Goal: Transaction & Acquisition: Subscribe to service/newsletter

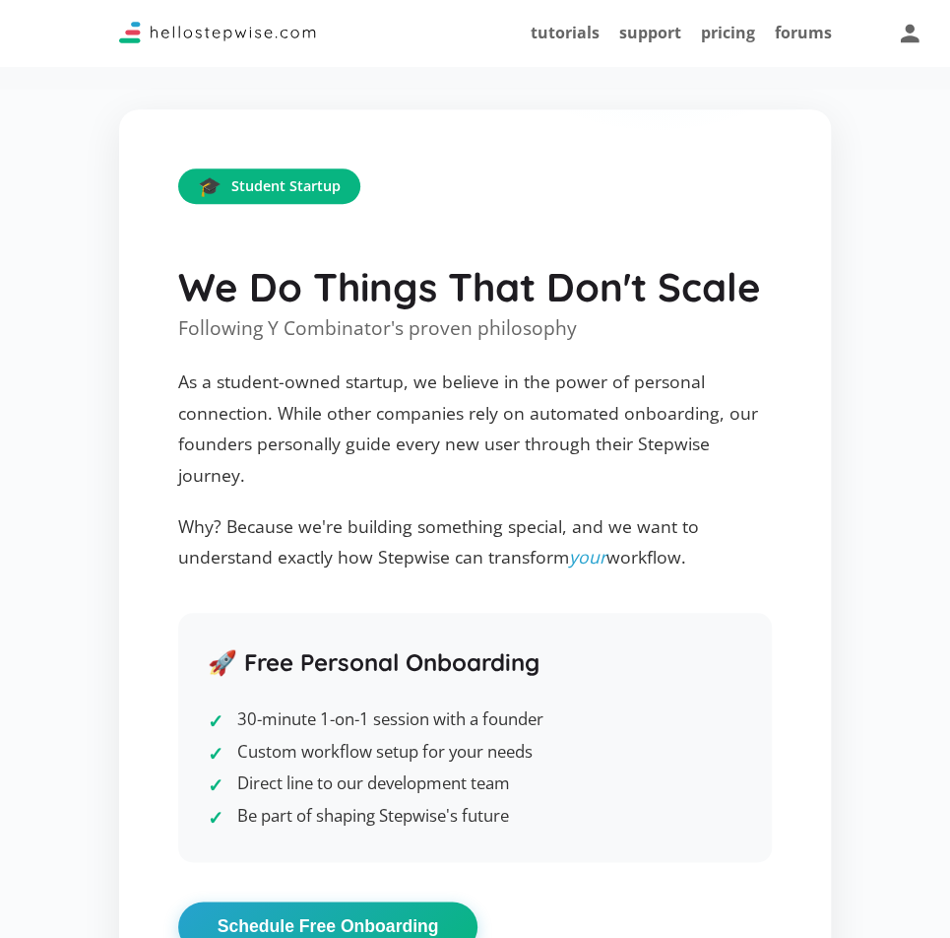
scroll to position [2656, 0]
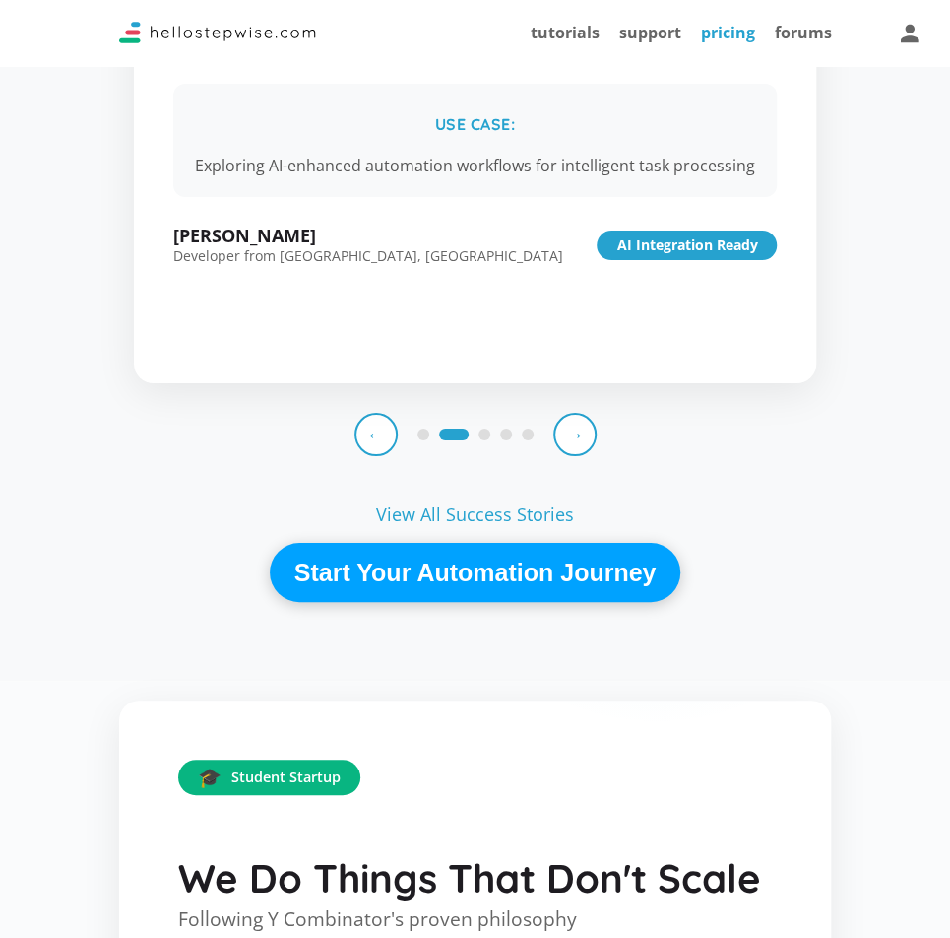
click at [727, 41] on link "pricing" at bounding box center [727, 33] width 54 height 22
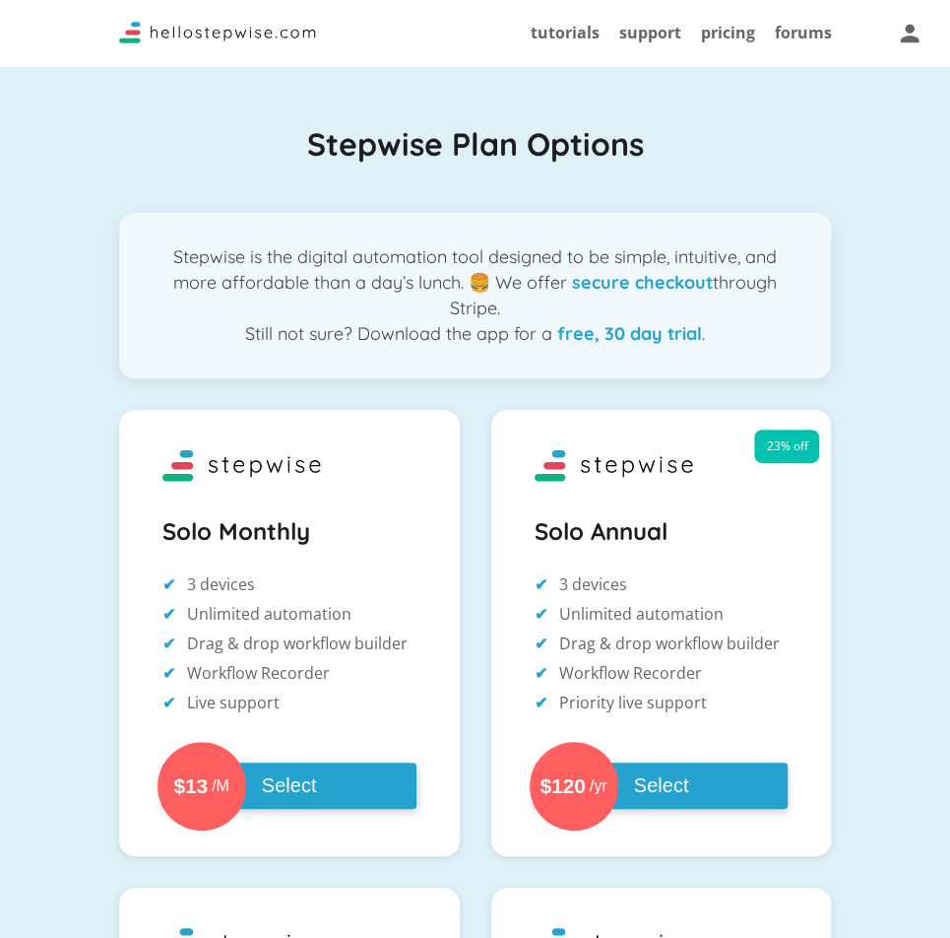
click at [632, 342] on strong "free, 30 day trial" at bounding box center [629, 333] width 145 height 23
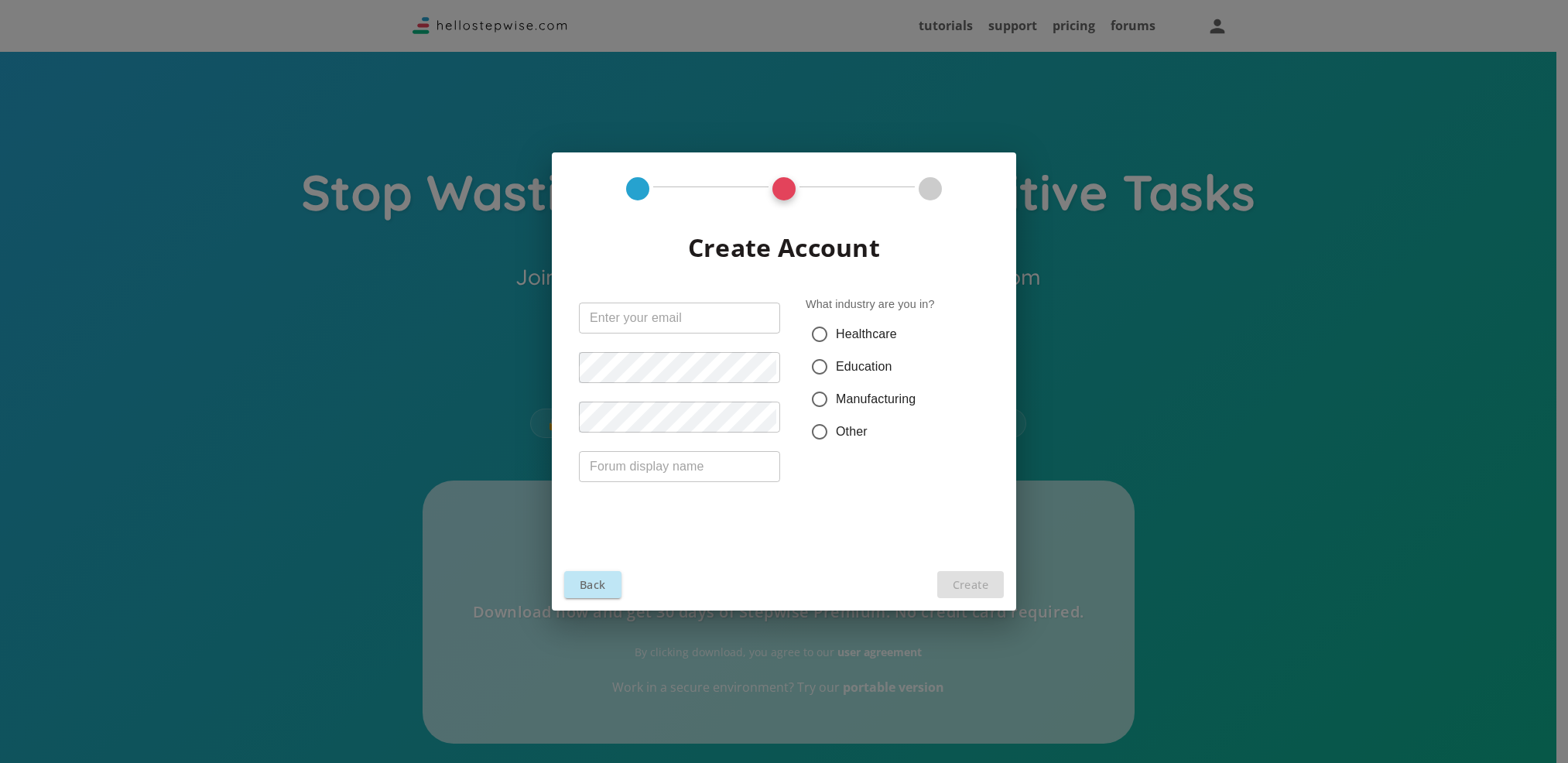
click at [644, 314] on input "text" at bounding box center [680, 317] width 201 height 31
type input "L"
type input "gomezneyraleonardo@gamail.com"
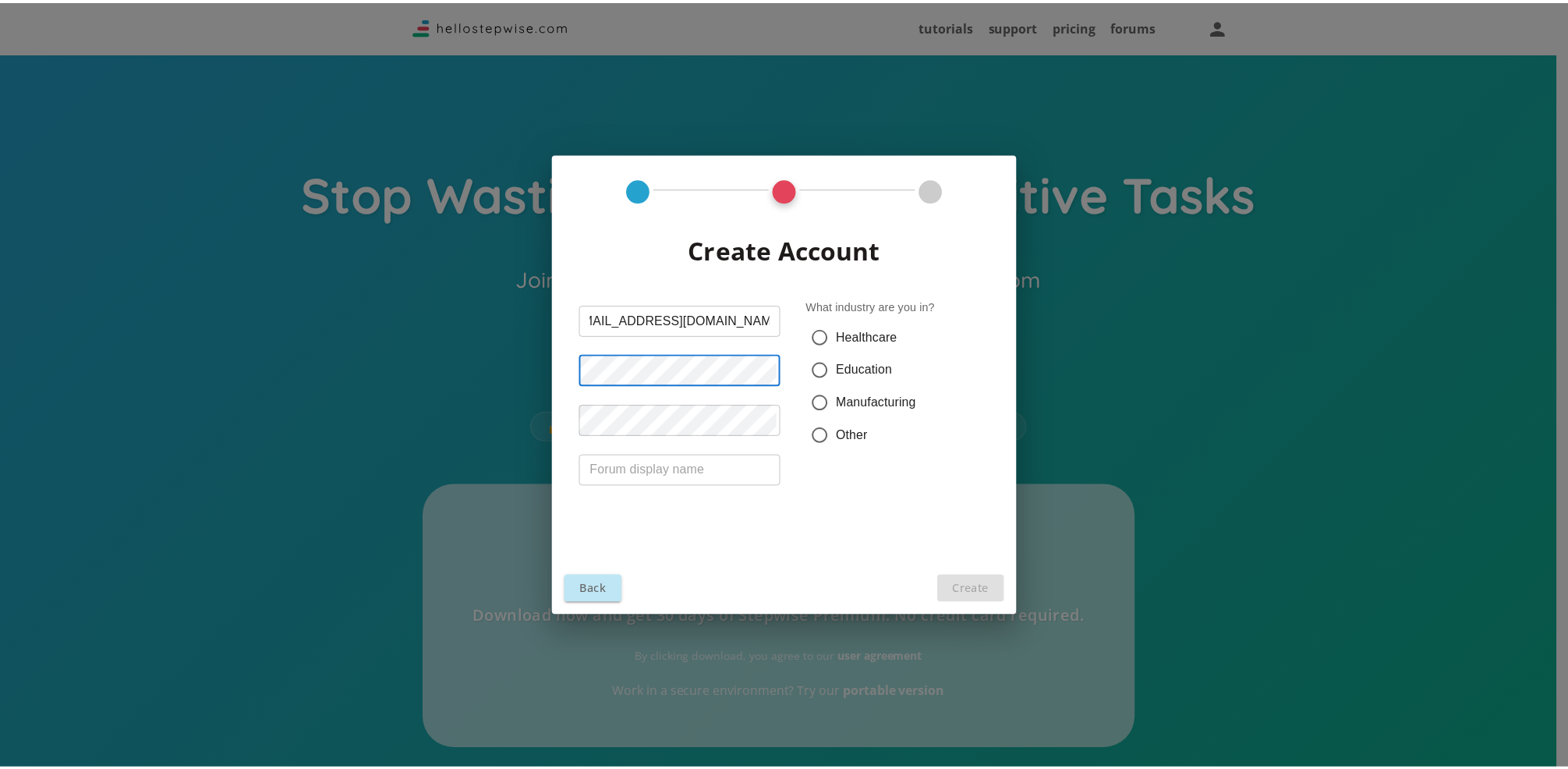
scroll to position [0, 0]
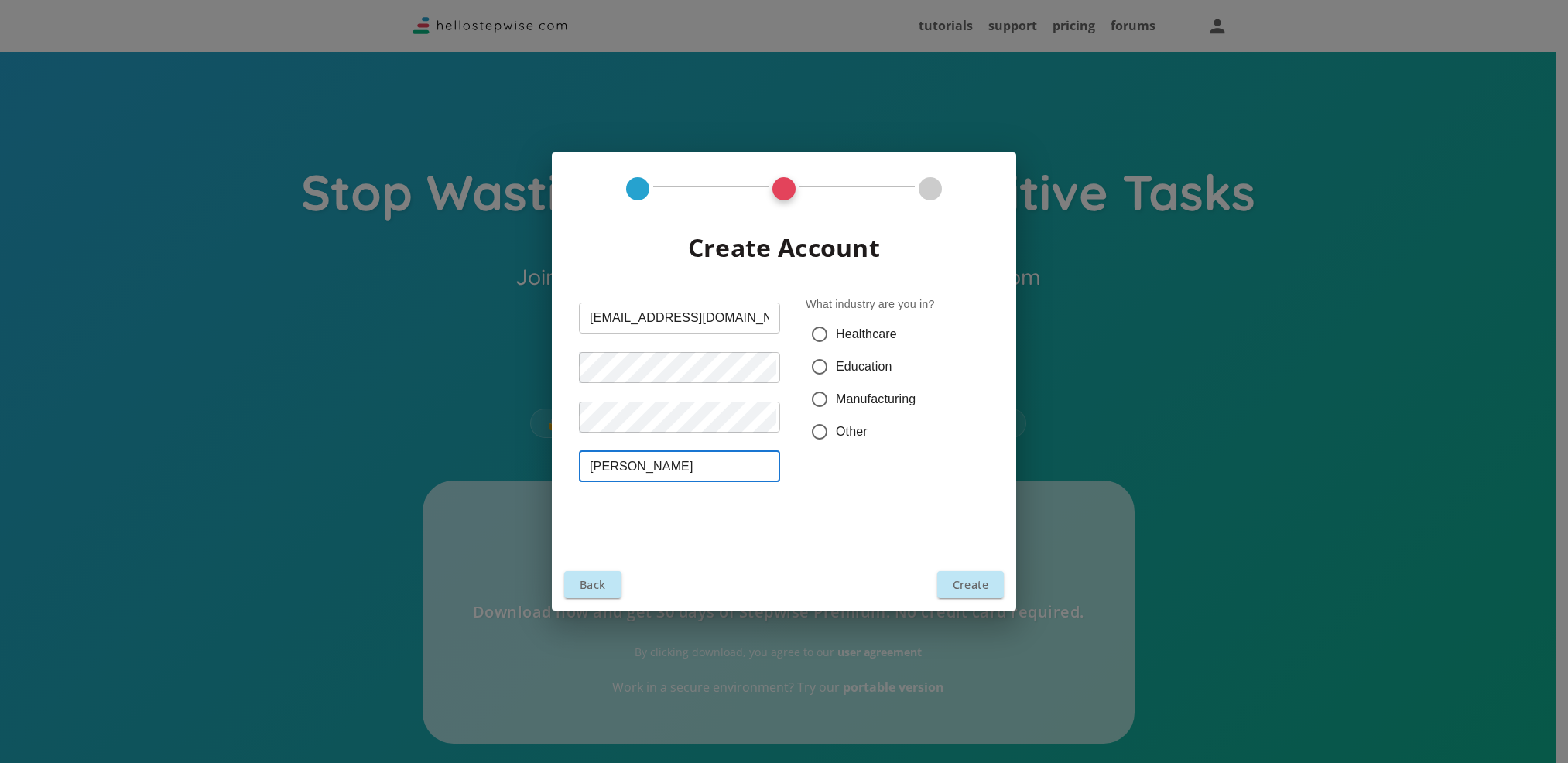
type input "Leo"
click at [852, 372] on span "Education" at bounding box center [865, 367] width 57 height 19
click at [836, 372] on input "Education" at bounding box center [819, 366] width 32 height 32
radio input "true"
click at [972, 586] on button "Create" at bounding box center [971, 585] width 67 height 27
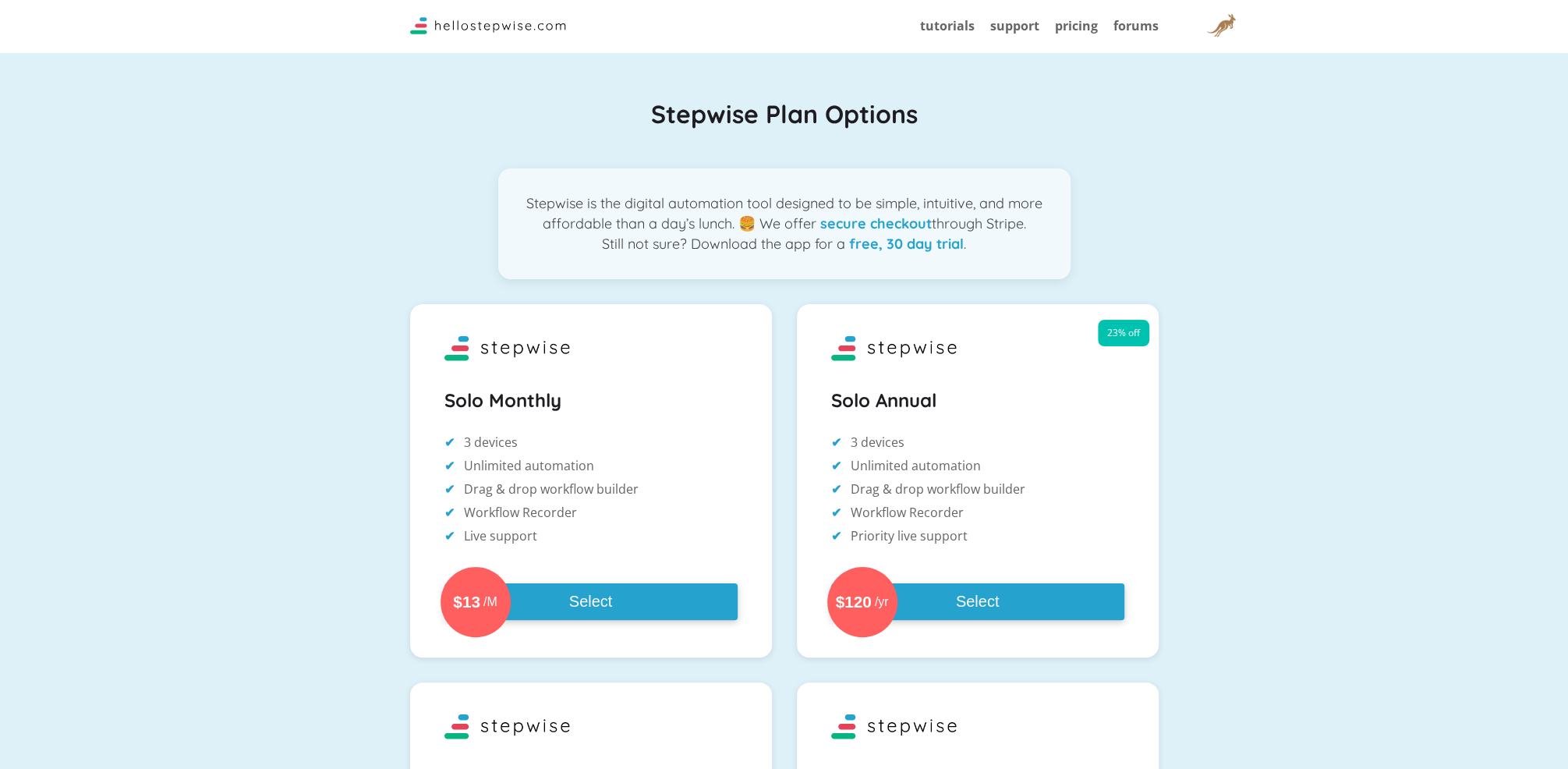
click at [1148, 98] on h1 "Stepwise Plan Options" at bounding box center [784, 114] width 748 height 33
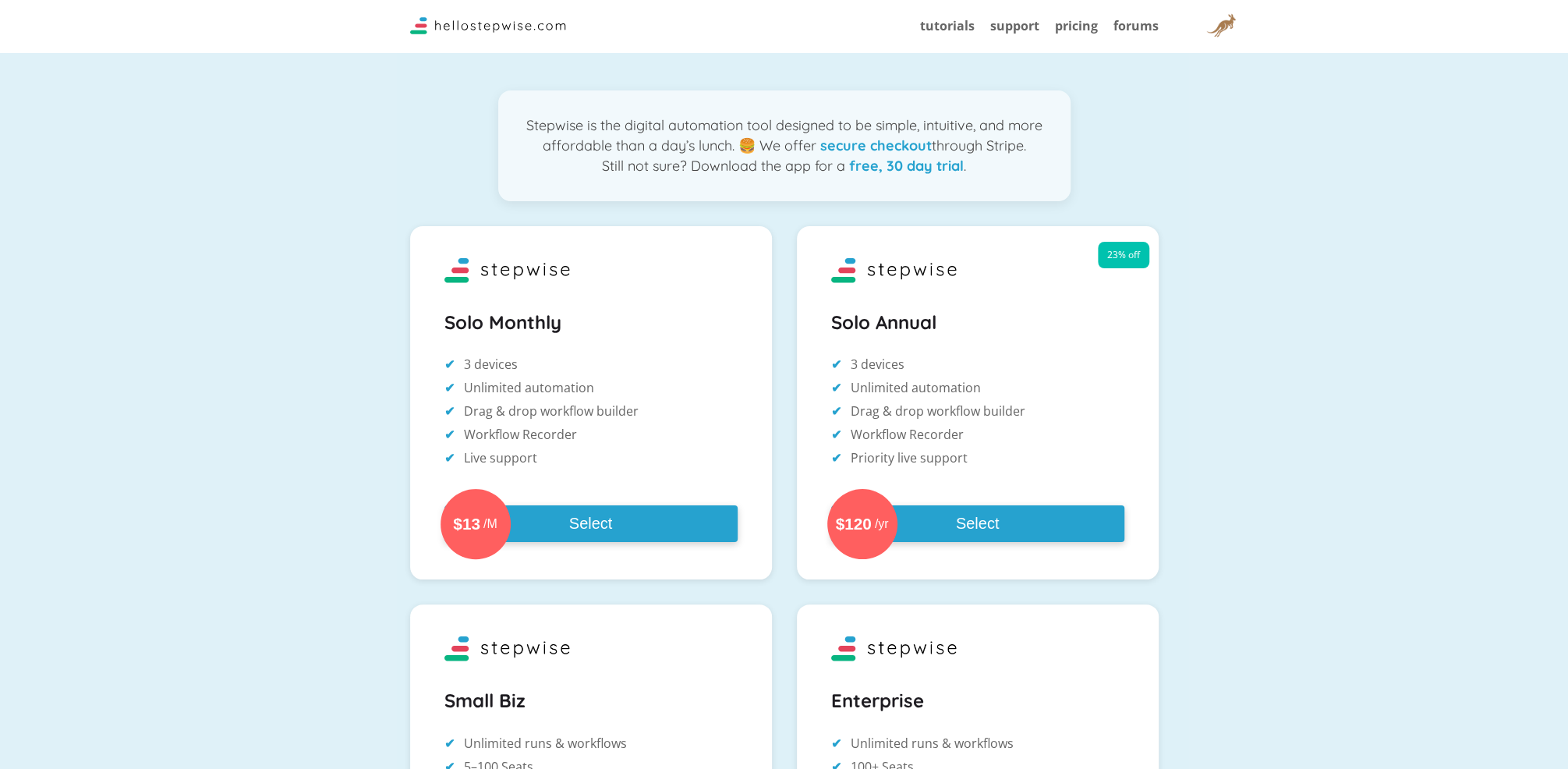
scroll to position [156, 0]
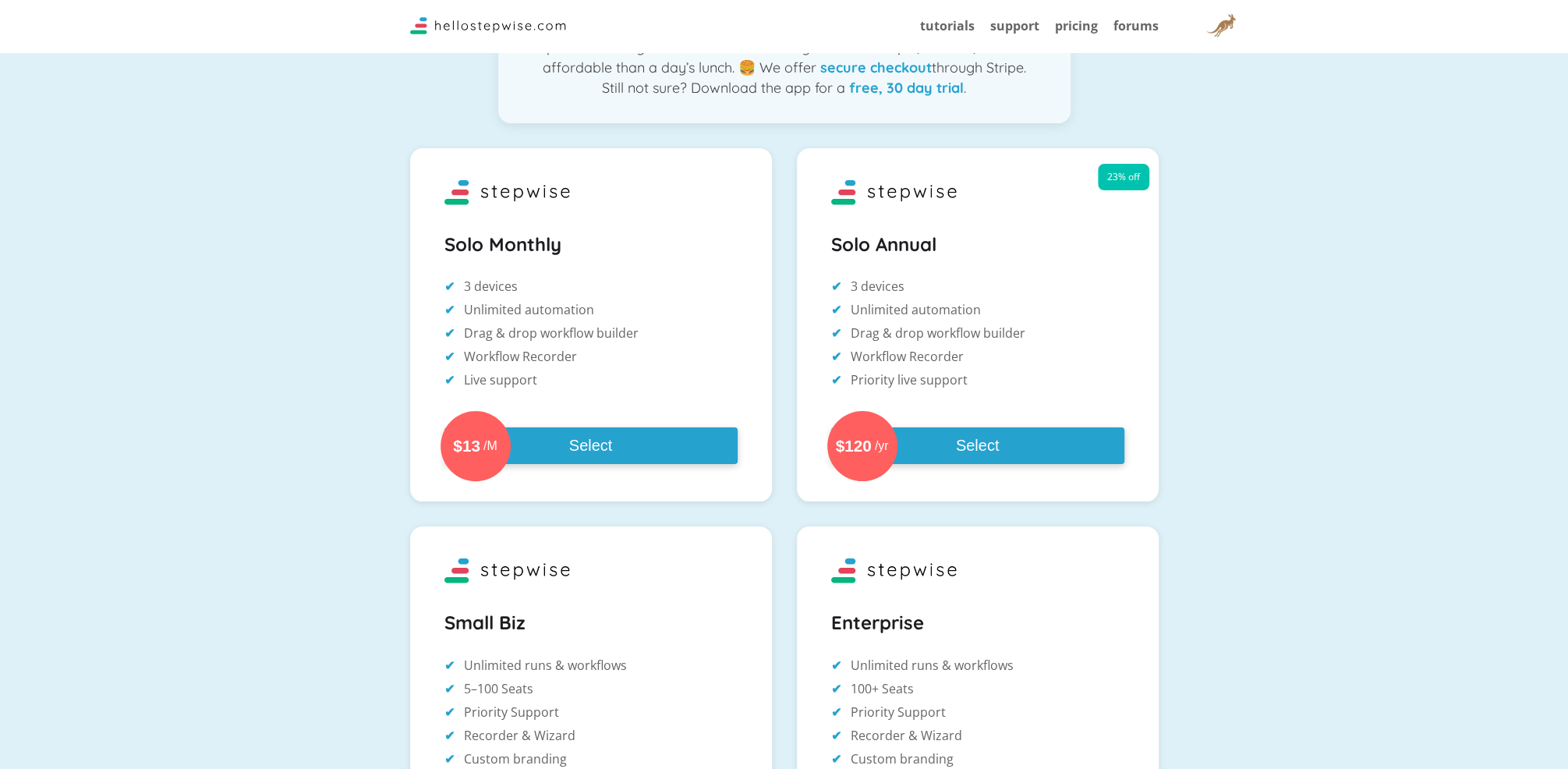
click at [870, 88] on strong "free, 30 day trial" at bounding box center [906, 87] width 115 height 18
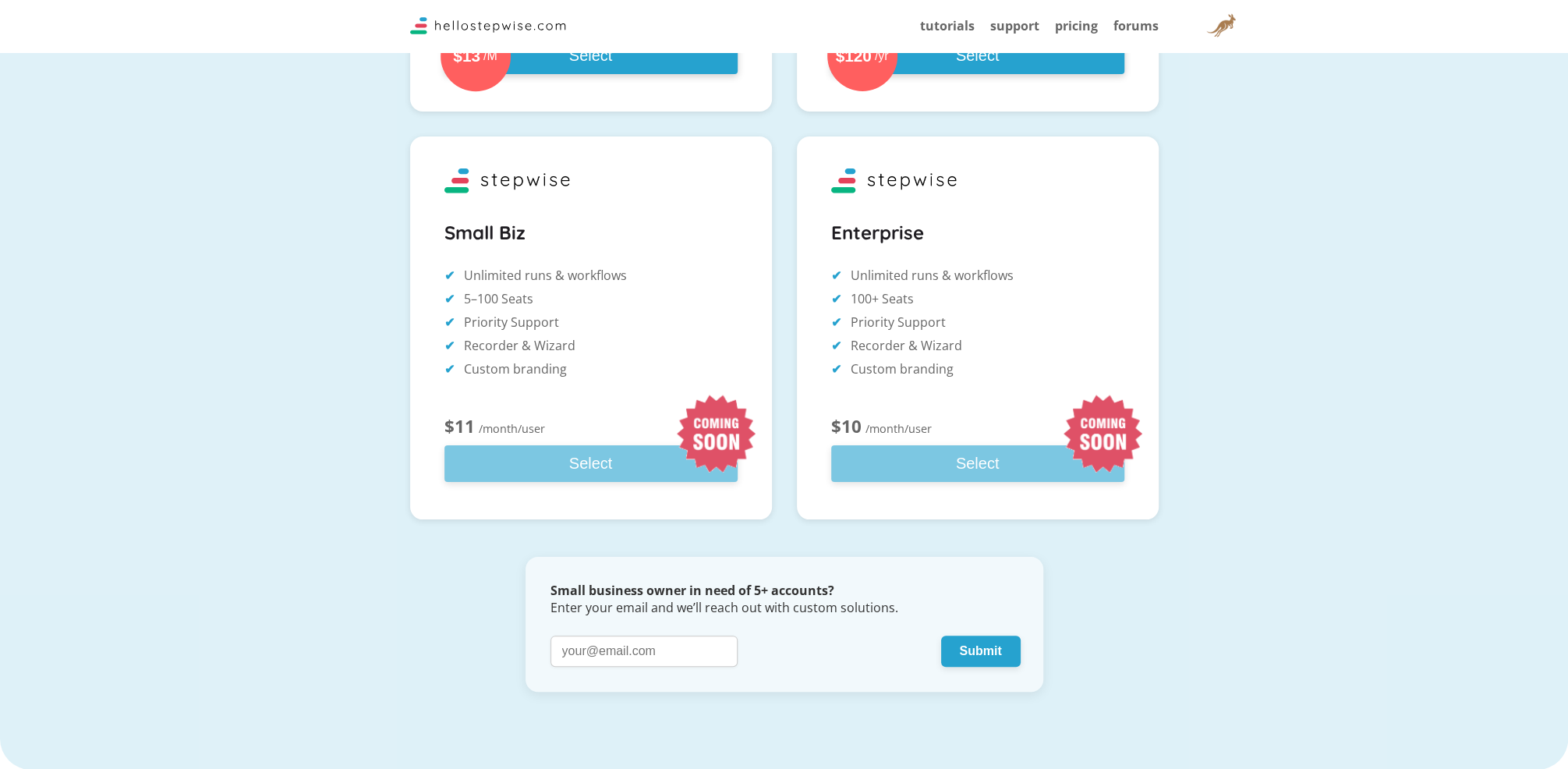
scroll to position [624, 0]
